Goal: Use online tool/utility: Utilize a website feature to perform a specific function

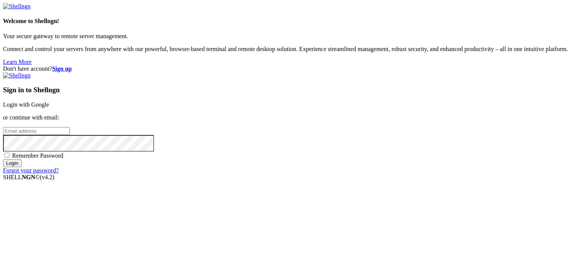
click at [49, 101] on link "Login with Google" at bounding box center [26, 104] width 46 height 6
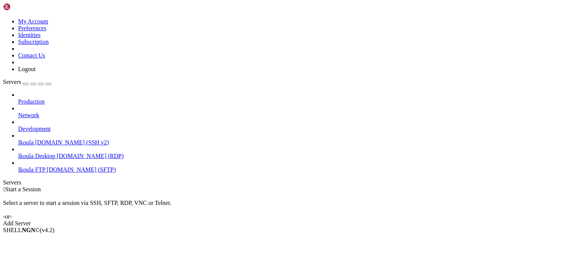
click at [57, 139] on span "[DOMAIN_NAME] (SSH v2)" at bounding box center [72, 142] width 74 height 6
click at [38, 239] on span "Connect" at bounding box center [28, 242] width 20 height 6
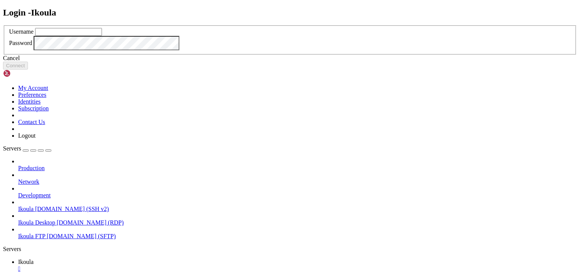
click at [102, 36] on input "text" at bounding box center [68, 32] width 67 height 8
type input "plb"
click at [28, 69] on button "Connect" at bounding box center [15, 66] width 25 height 8
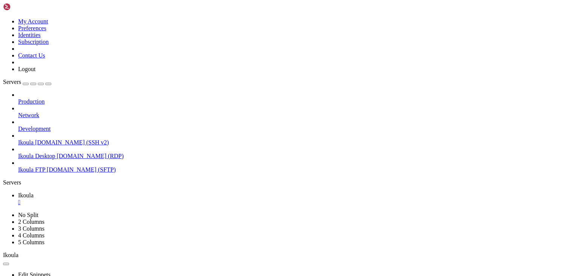
scroll to position [603, 0]
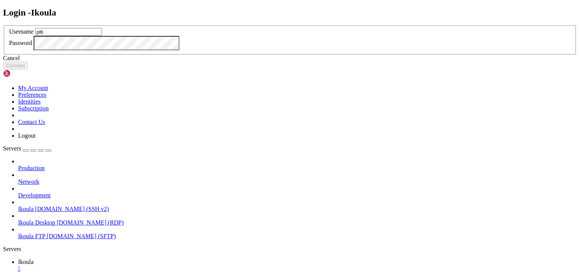
type input "plb"
click at [28, 69] on button "Connect" at bounding box center [15, 66] width 25 height 8
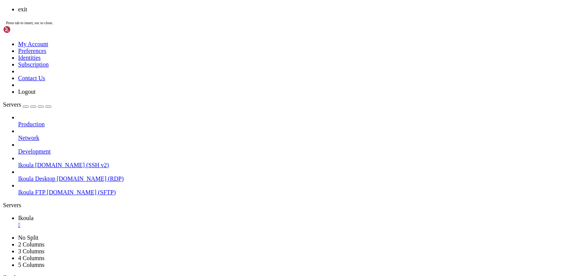
scroll to position [1181, 0]
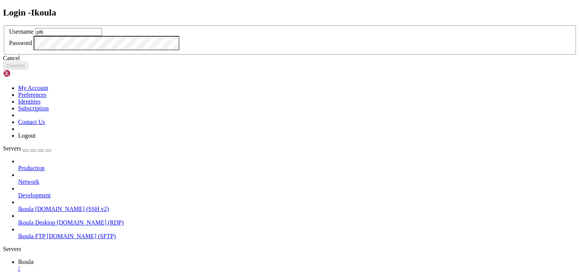
type input "plb"
click at [364, 70] on div "Login - Ikoula Username plb Password Cancel Connect" at bounding box center [290, 39] width 574 height 62
click at [28, 69] on button "Connect" at bounding box center [15, 66] width 25 height 8
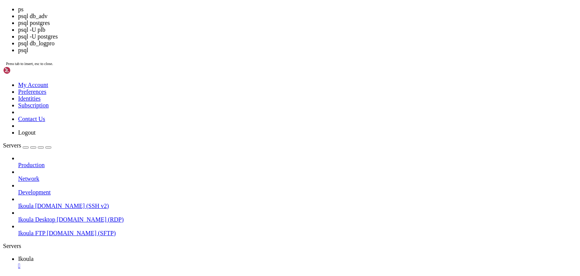
scroll to position [1245, 0]
